Goal: Transaction & Acquisition: Purchase product/service

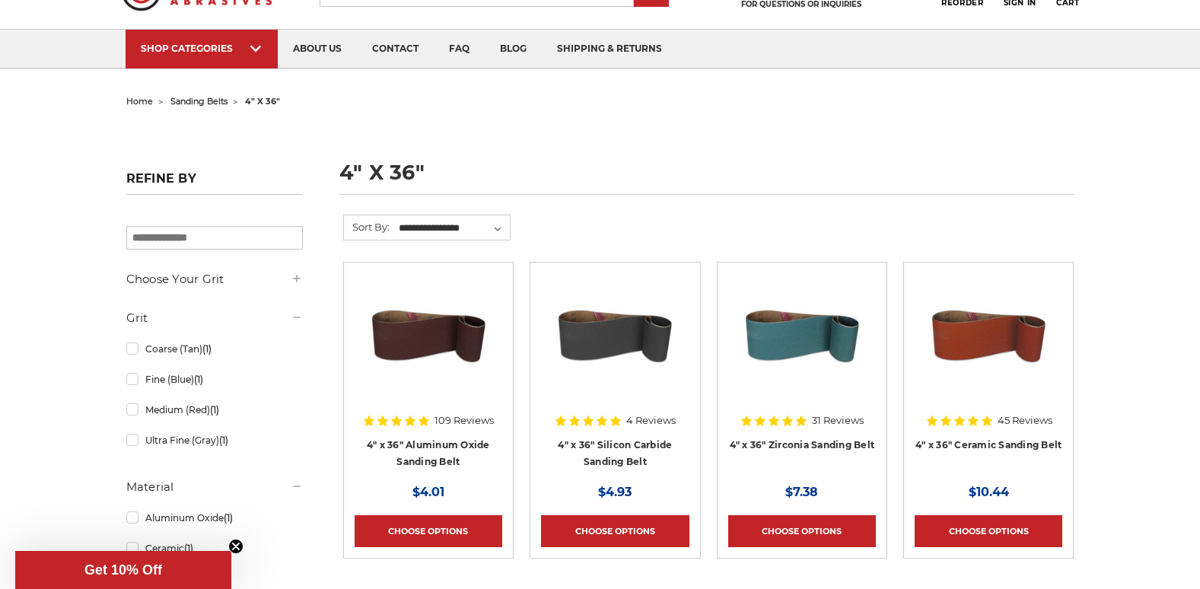
scroll to position [228, 0]
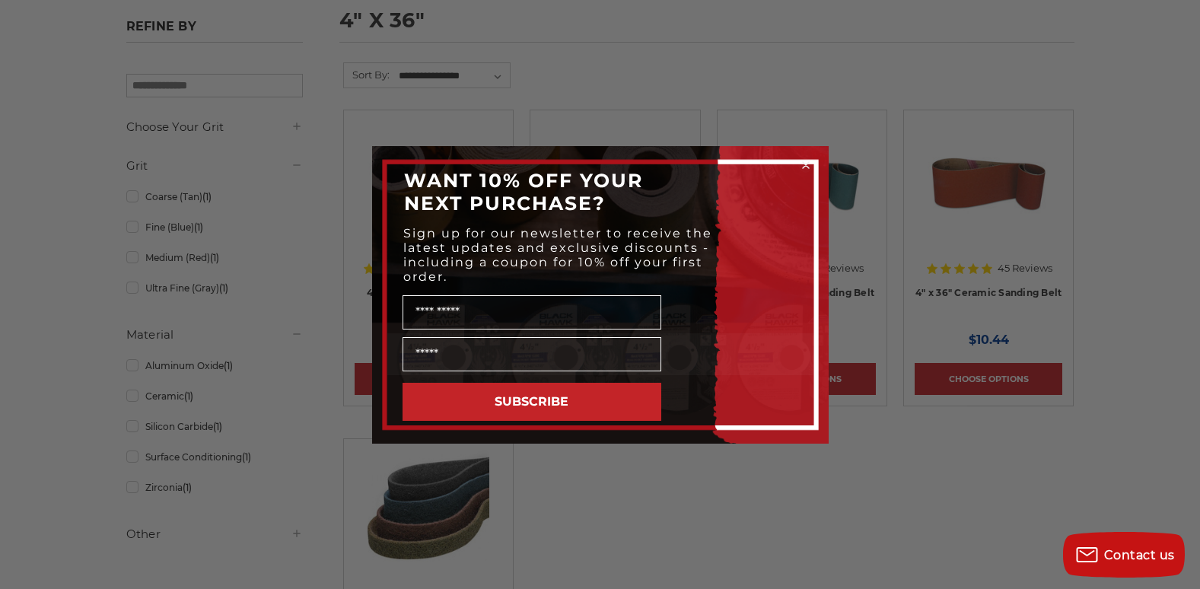
click at [806, 163] on circle "Close dialog" at bounding box center [805, 165] width 14 height 14
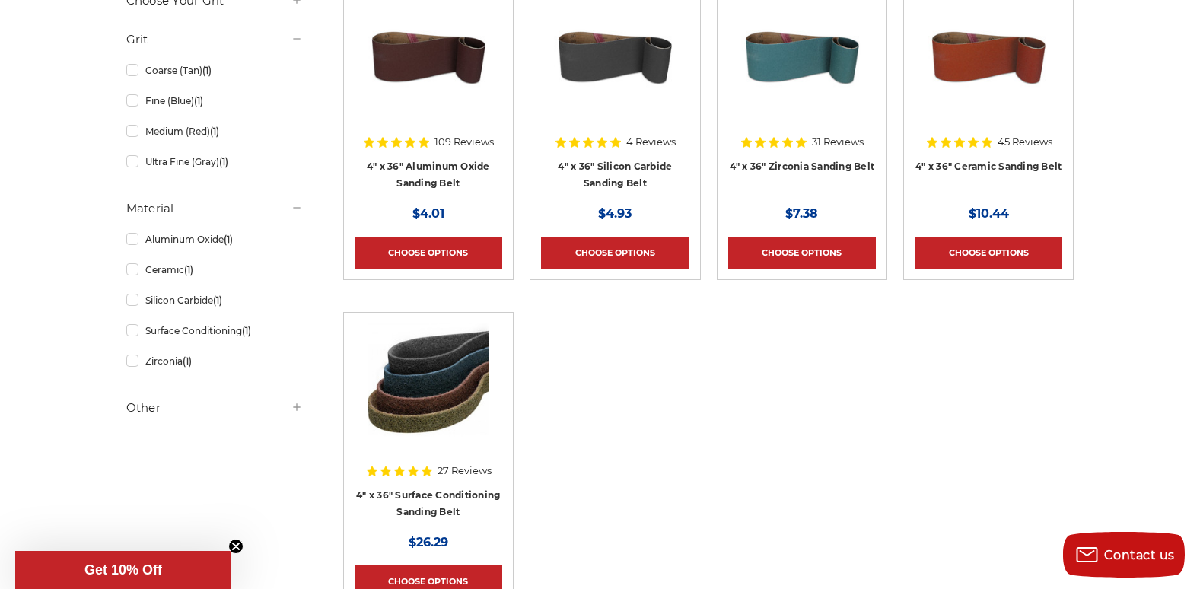
scroll to position [304, 0]
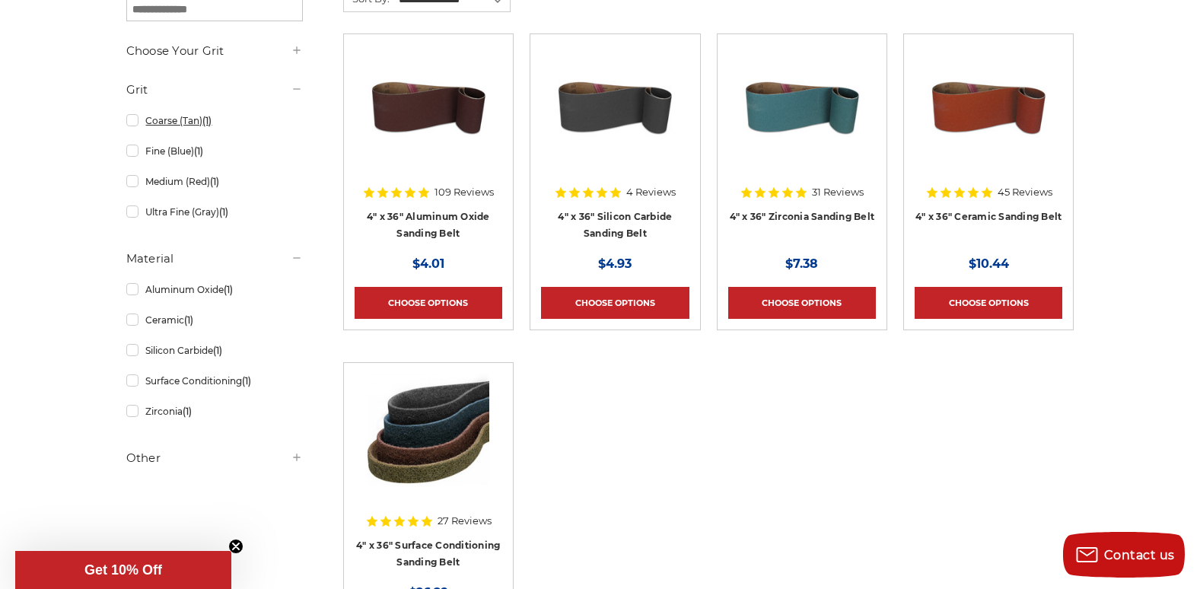
click at [130, 123] on link "Coarse (Tan) (1)" at bounding box center [214, 120] width 177 height 27
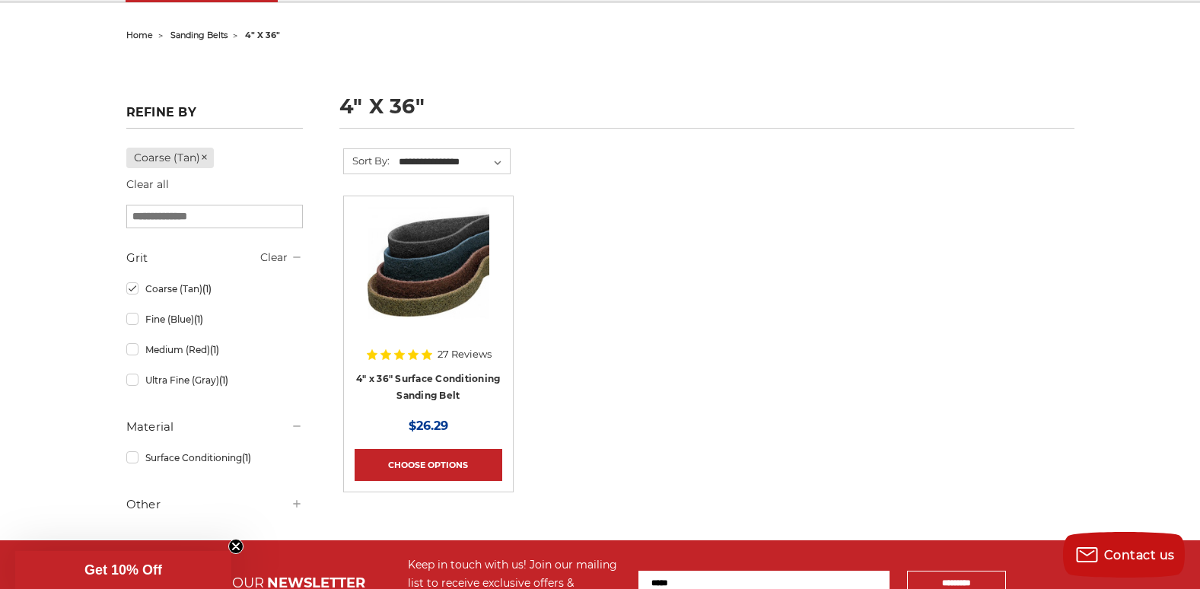
scroll to position [152, 0]
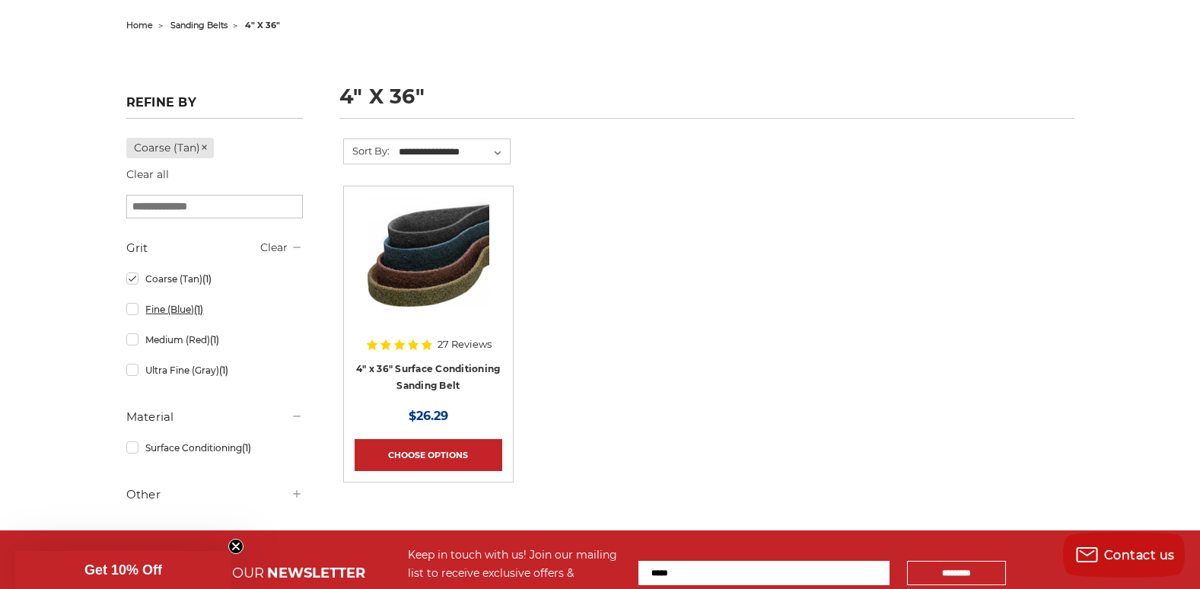
click at [136, 312] on link "Fine (Blue) (1)" at bounding box center [214, 309] width 177 height 27
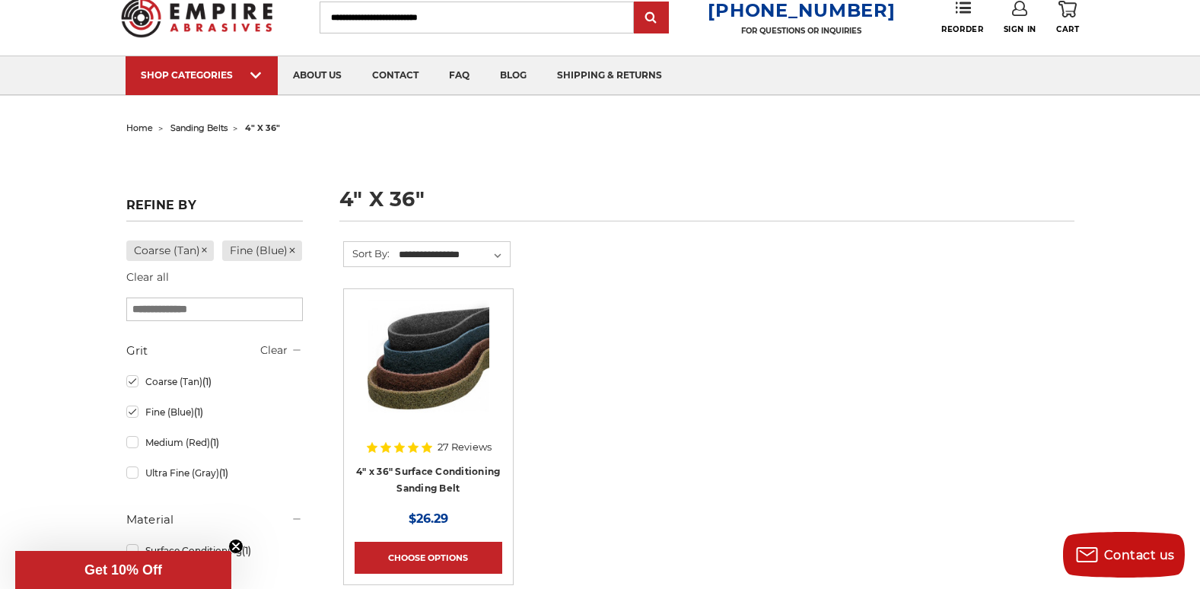
scroll to position [76, 0]
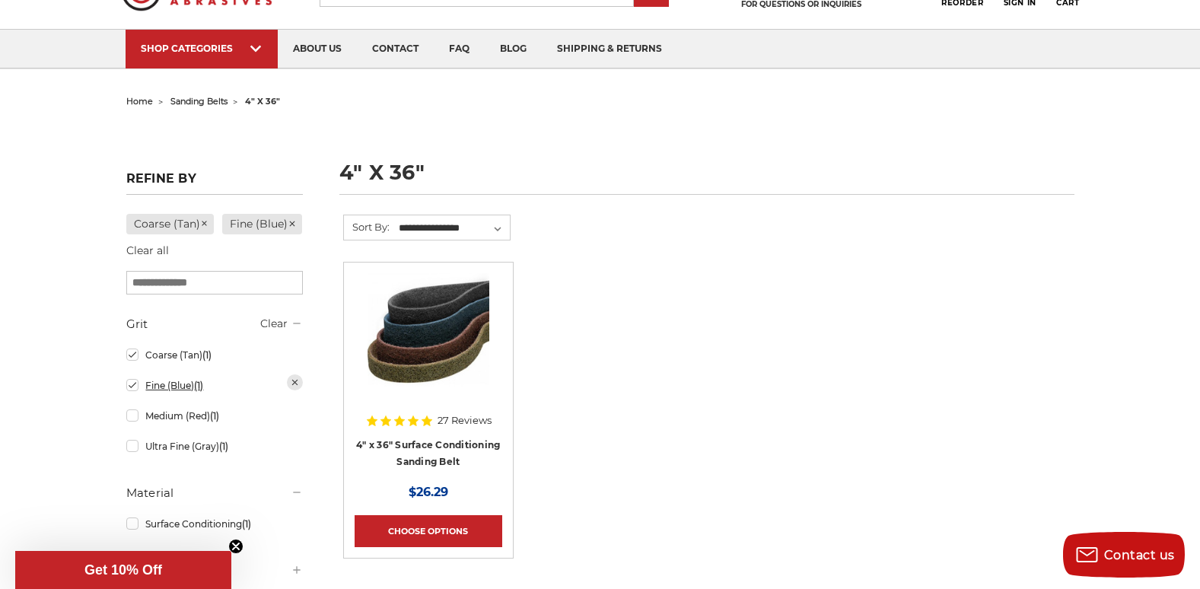
click at [135, 399] on link "Fine (Blue) (1)" at bounding box center [214, 385] width 177 height 27
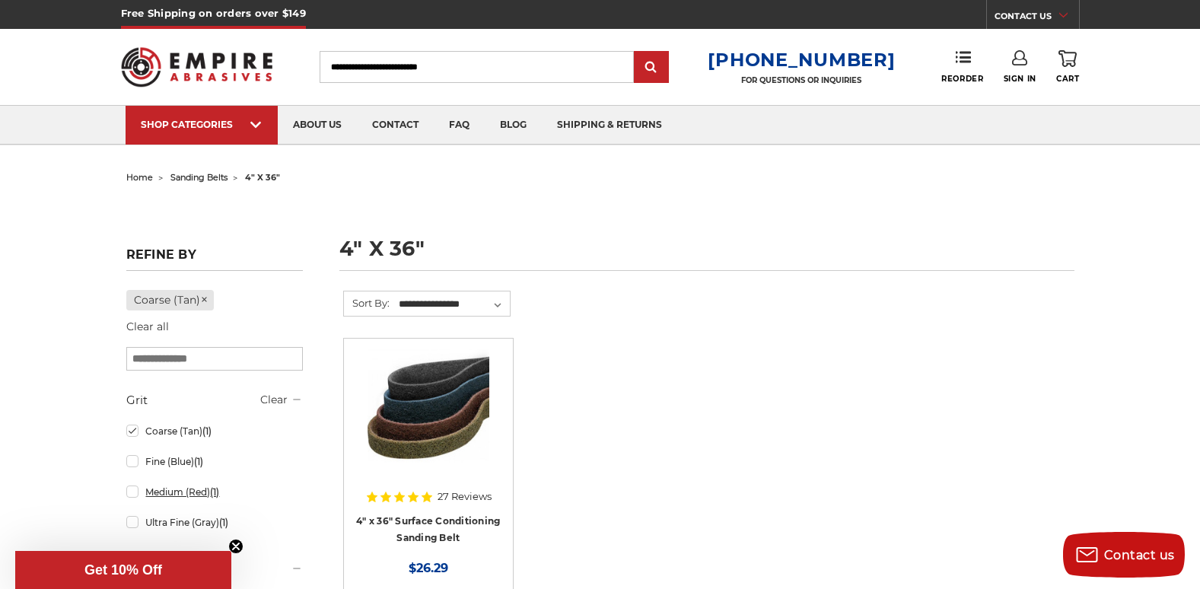
click at [135, 495] on link "Medium (Red) (1)" at bounding box center [214, 492] width 177 height 27
